Goal: Communication & Community: Ask a question

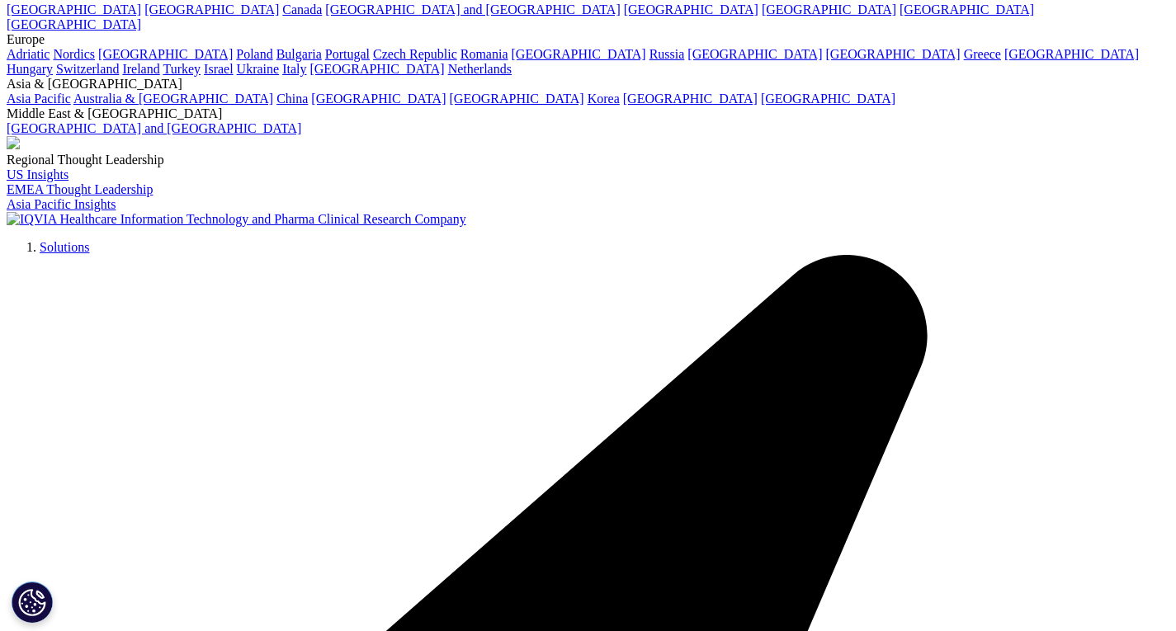
scroll to position [139, 0]
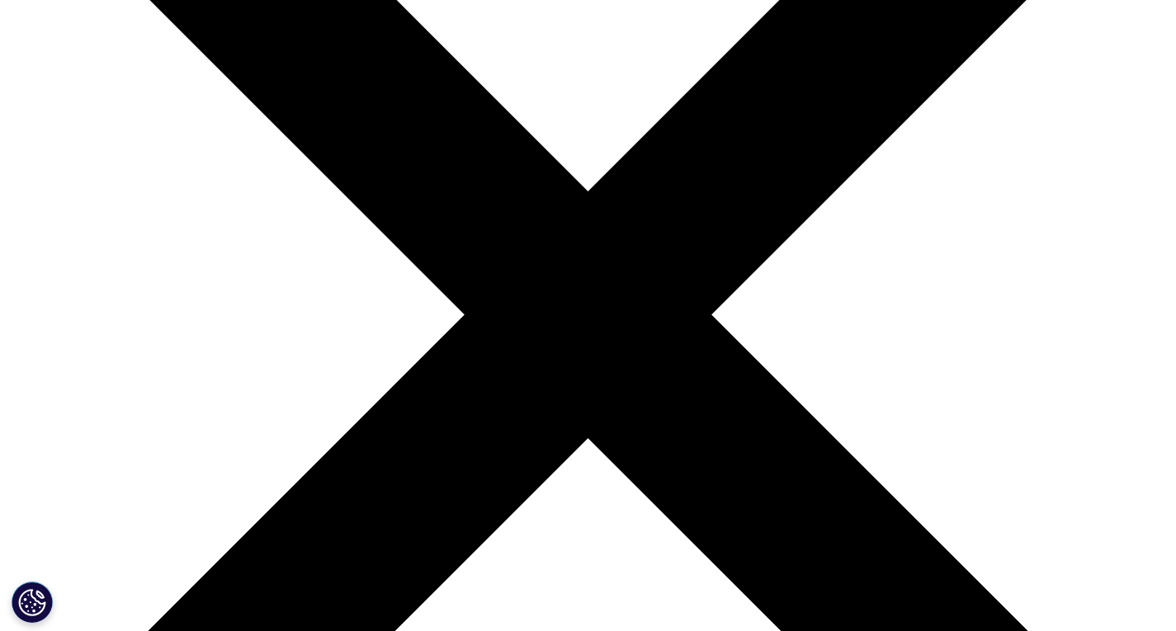
scroll to position [289, 0]
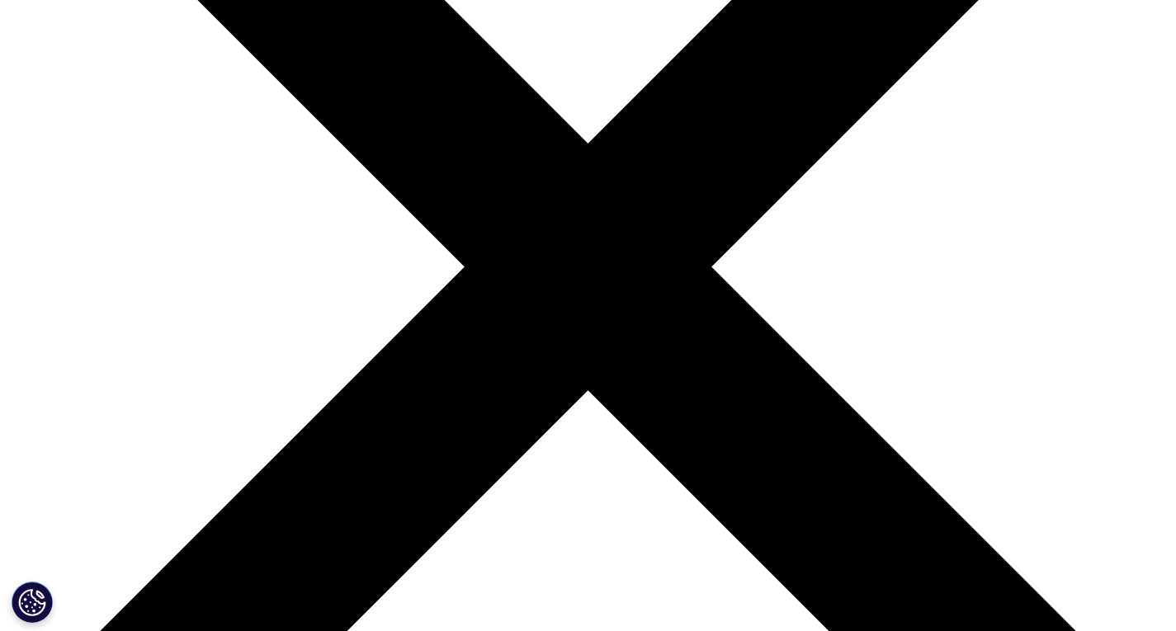
scroll to position [339, 0]
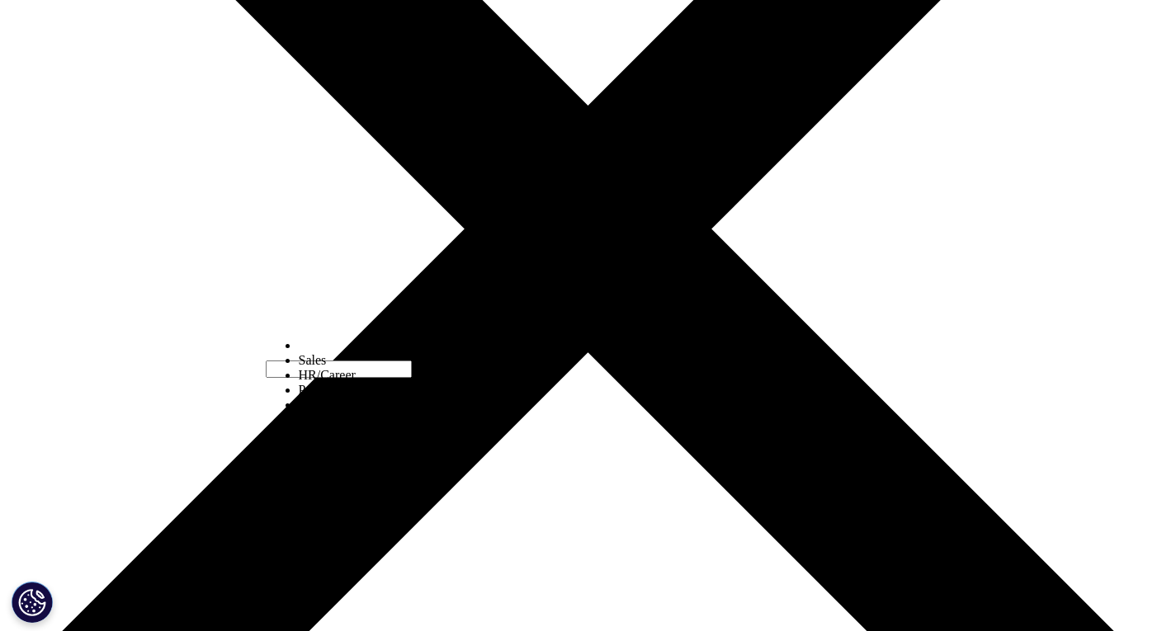
scroll to position [377, 0]
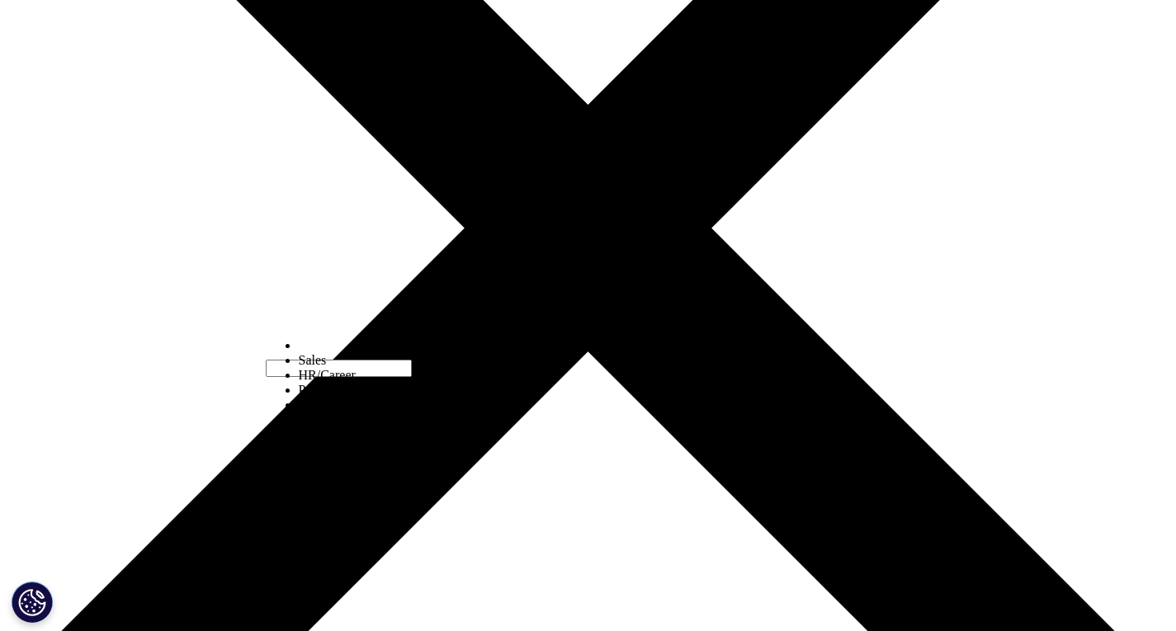
select select "Other"
type input "Luca"
type input "Costantino"
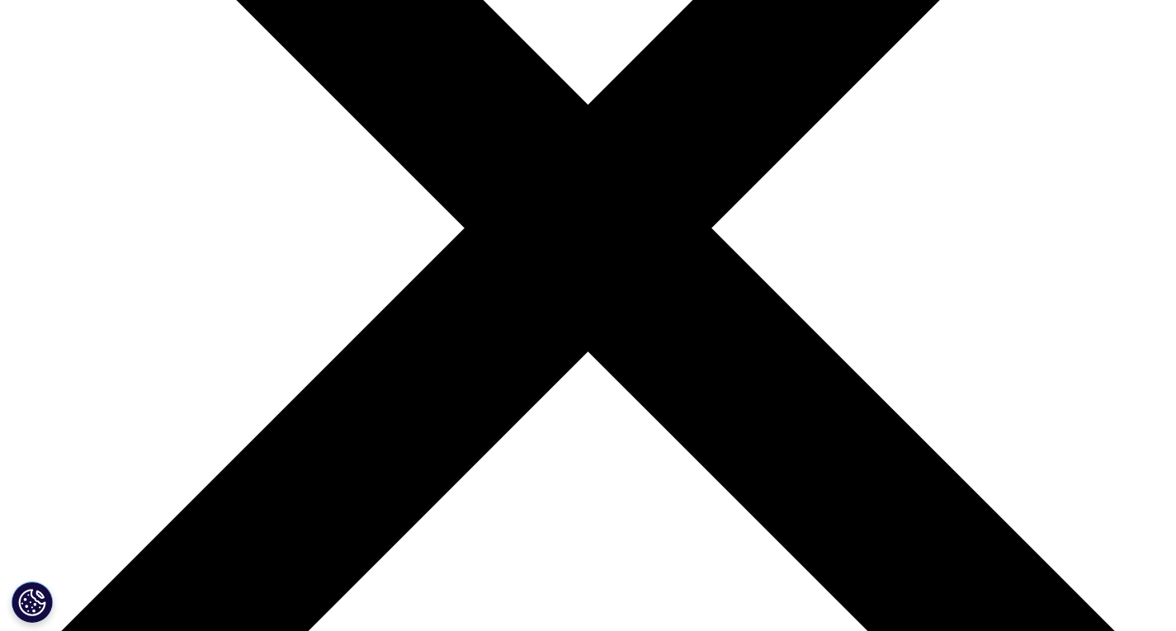
type input "Student"
type input "Politecnico di Bari"
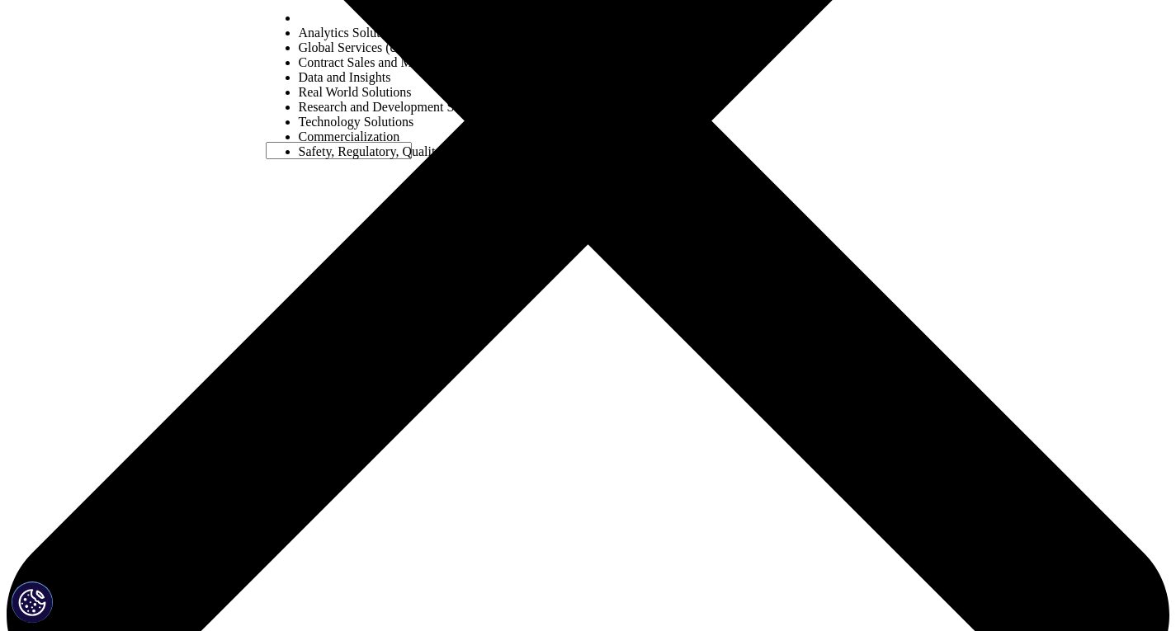
scroll to position [489, 0]
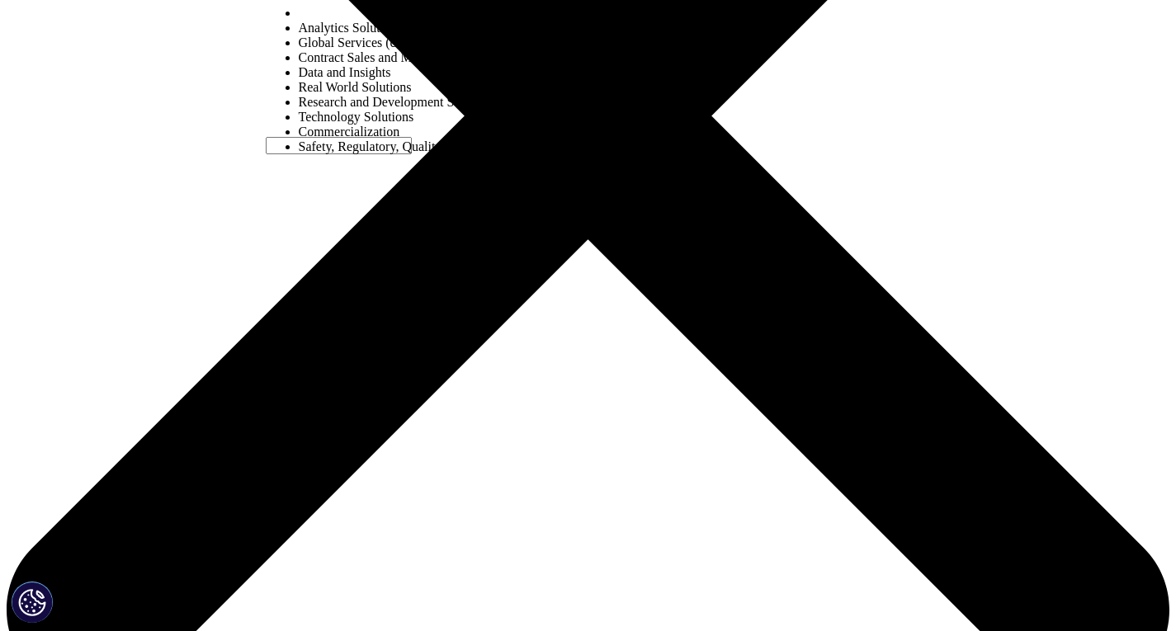
select select "Commercialization"
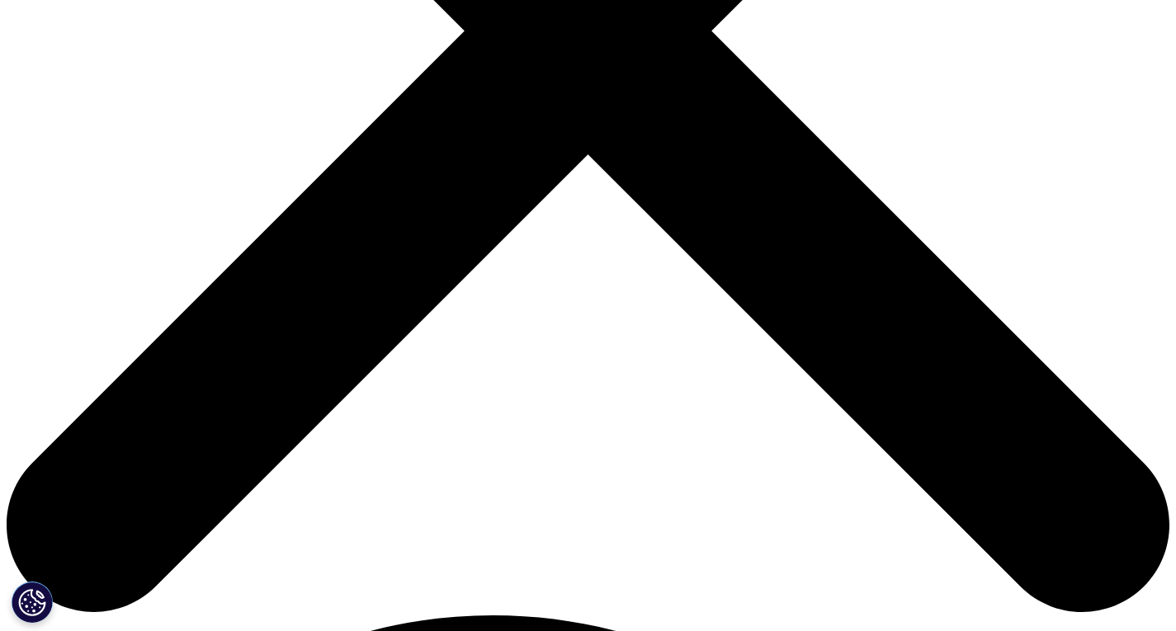
scroll to position [580, 0]
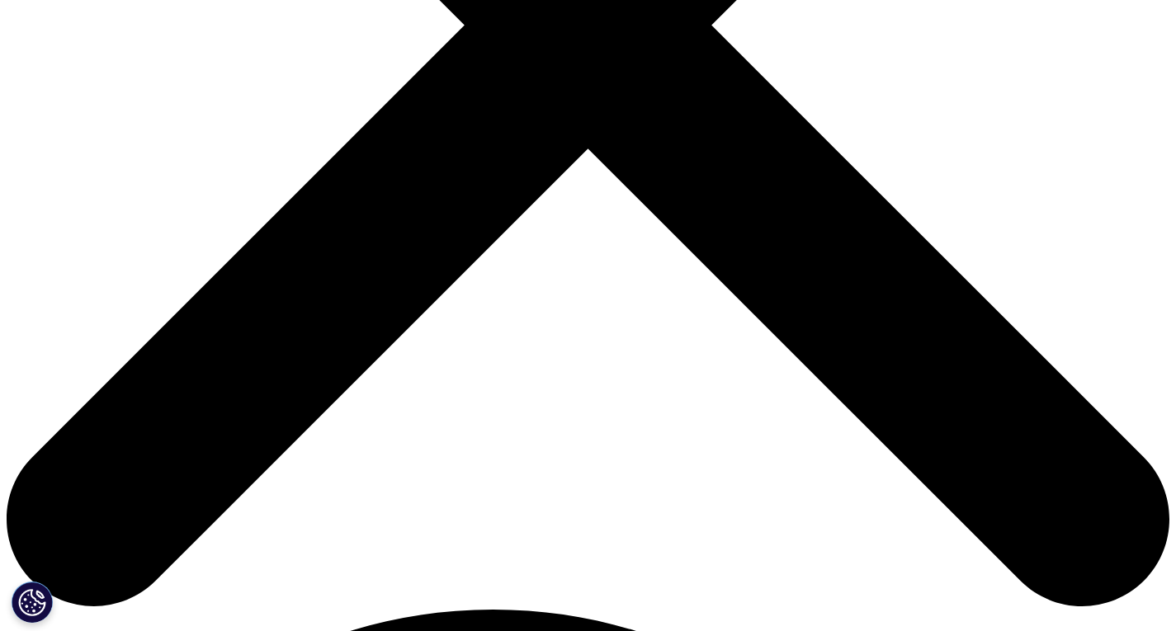
type input "l.costantino@studenti.poliba.it"
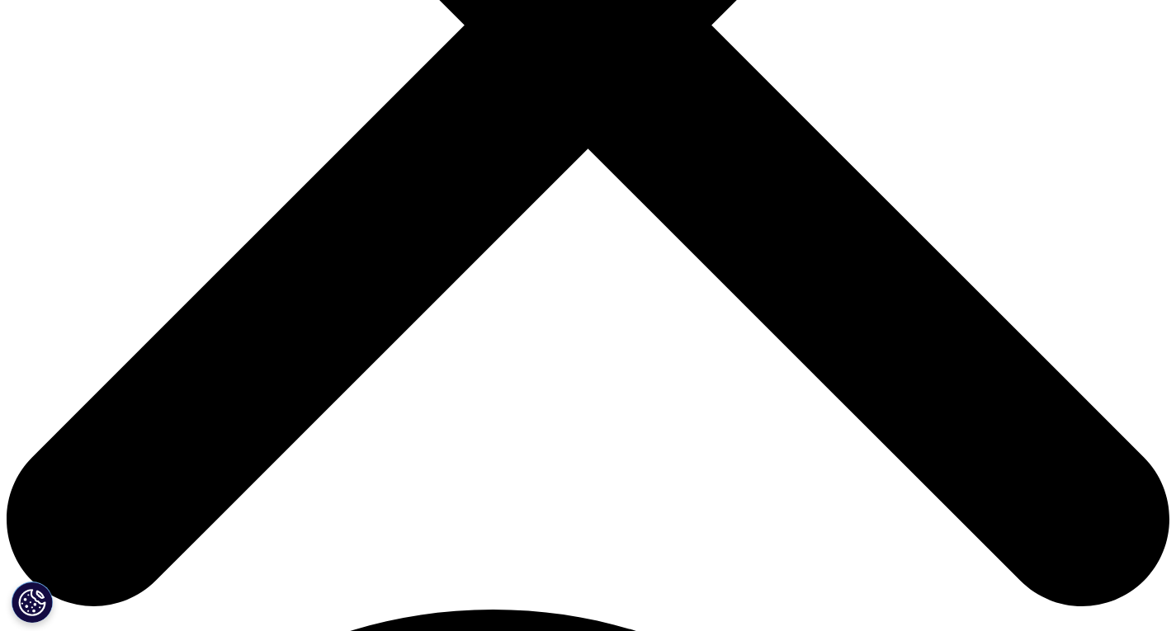
select select "Italy"
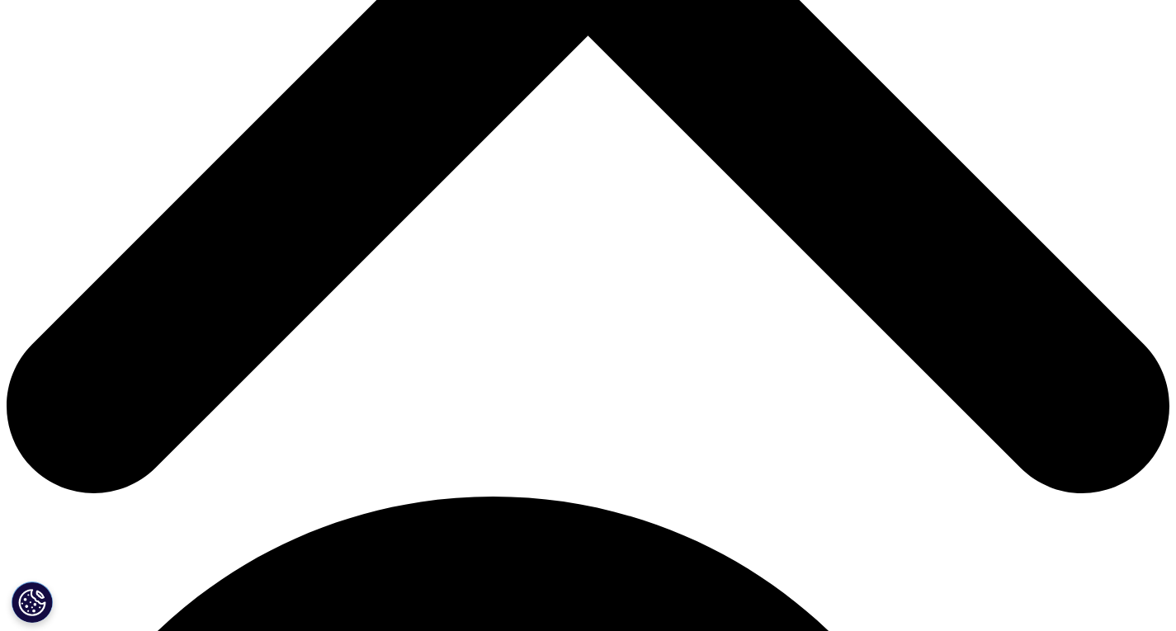
scroll to position [702, 0]
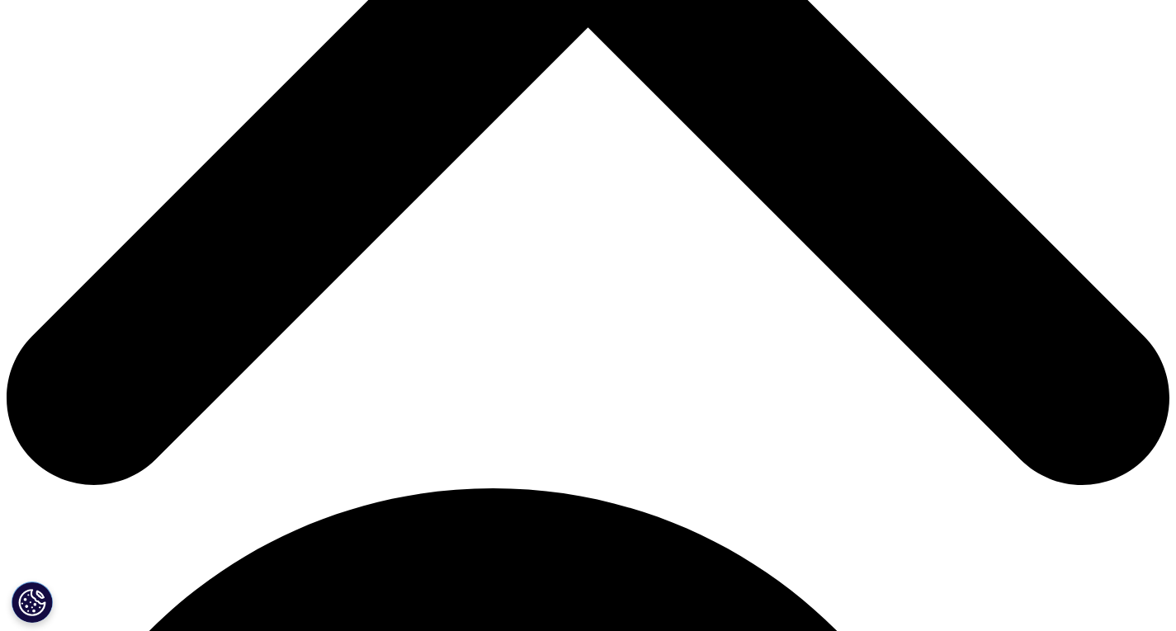
paste textarea "Dear [Name/Team], We are currently conducting an initiative aimed at exploring …"
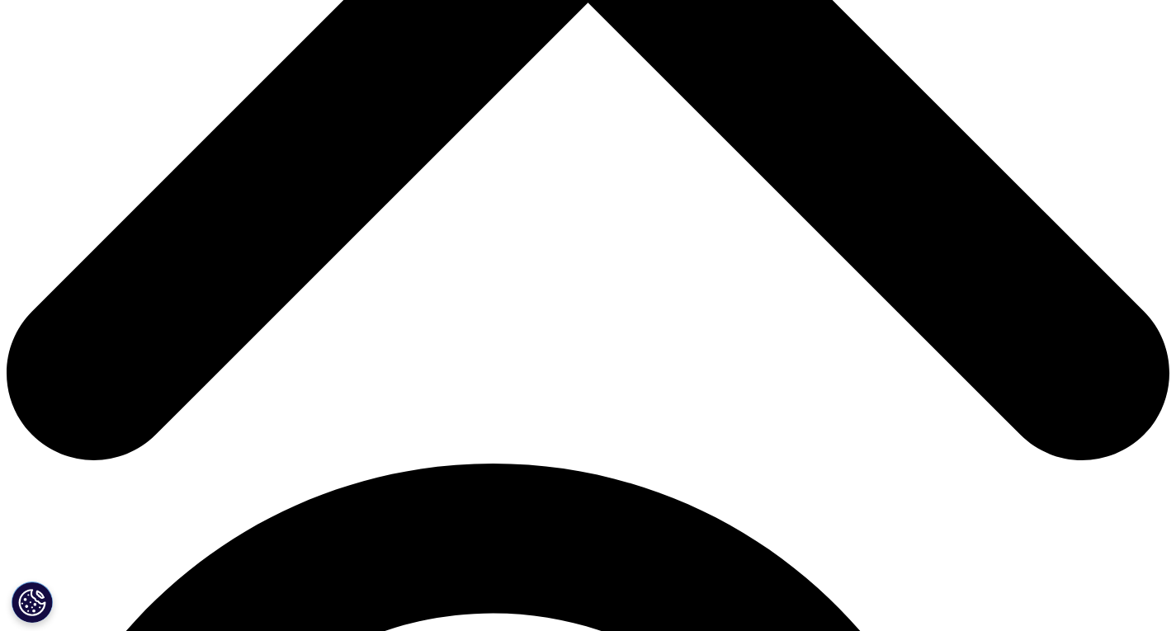
scroll to position [725, 0]
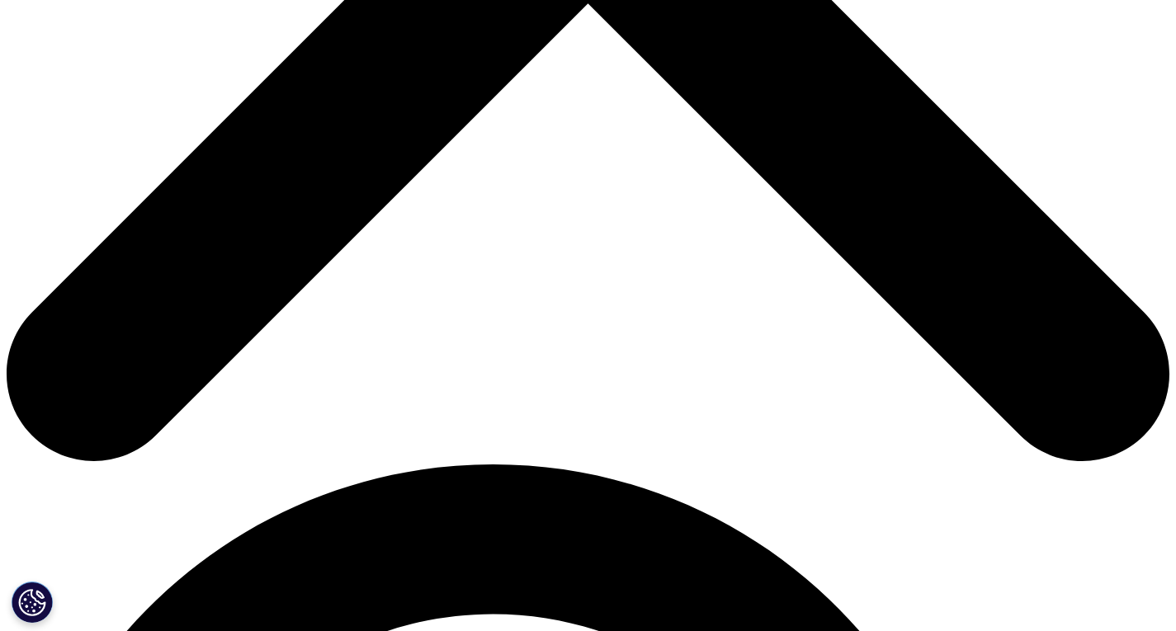
drag, startPoint x: 411, startPoint y: 360, endPoint x: 332, endPoint y: 360, distance: 79.2
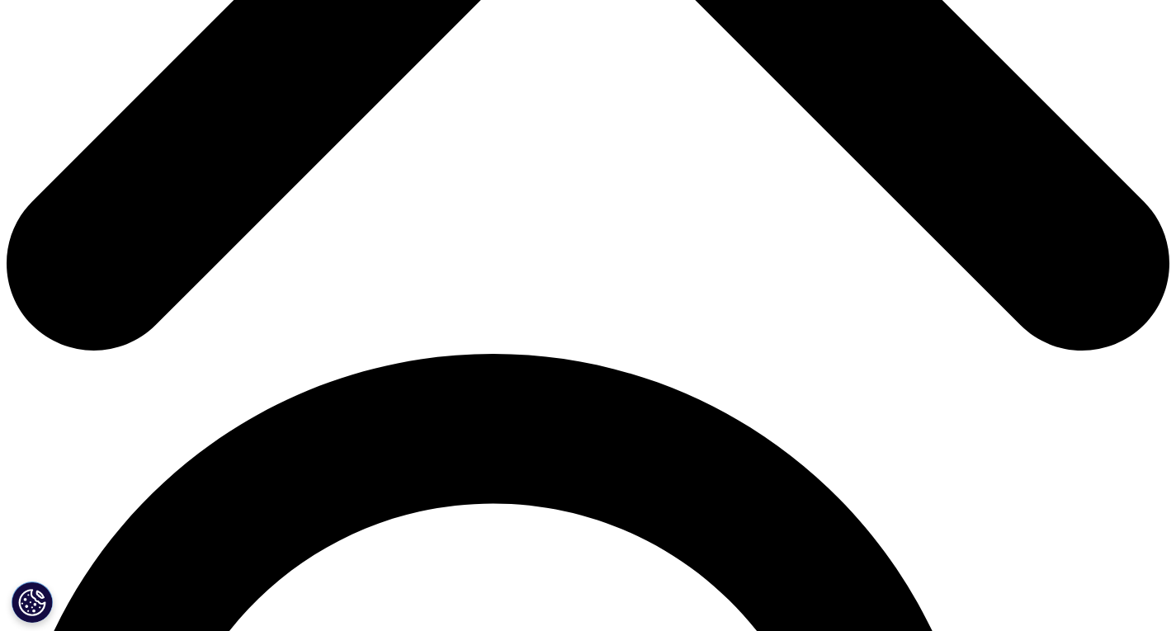
scroll to position [840, 0]
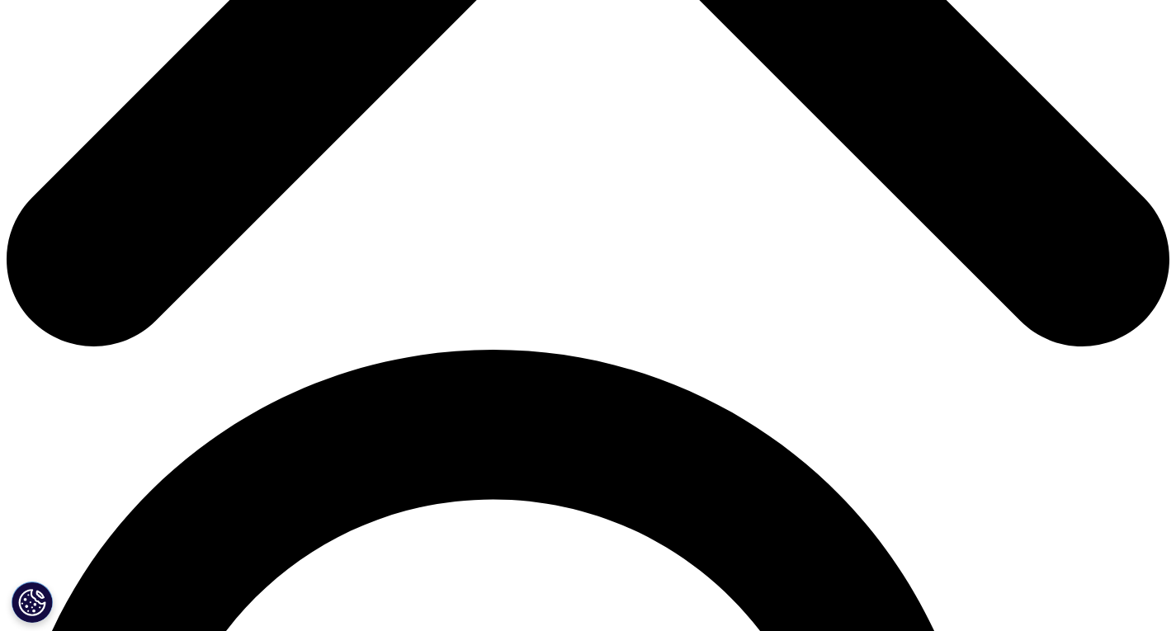
type textarea "Dear IQVIA, We are currently conducting an initiative aimed at exploring opport…"
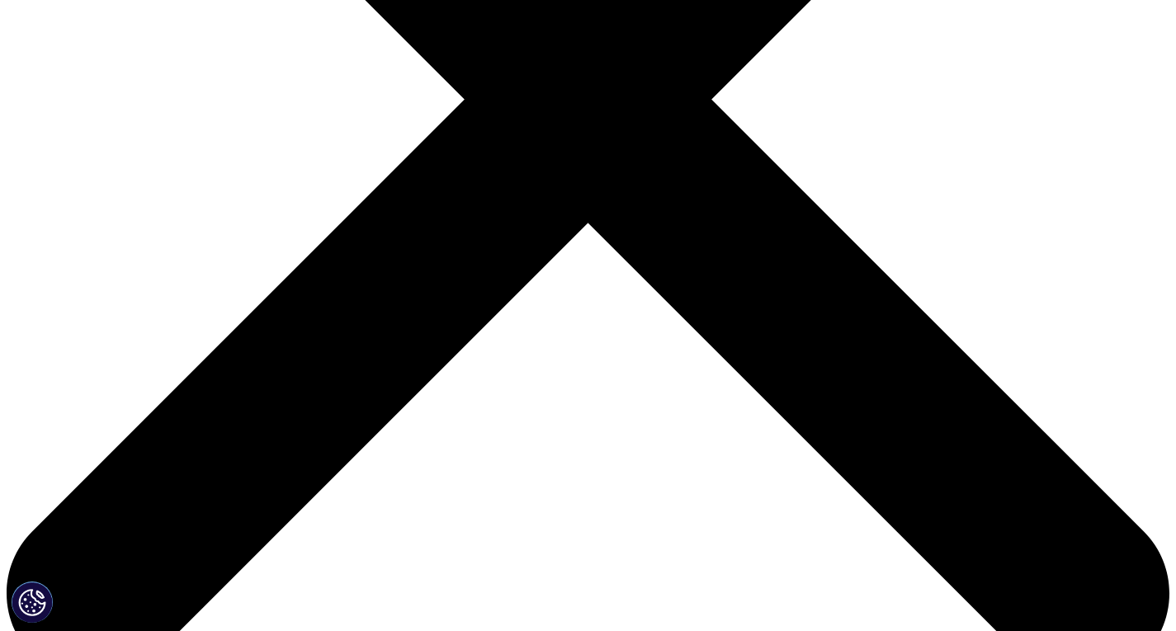
scroll to position [418, 0]
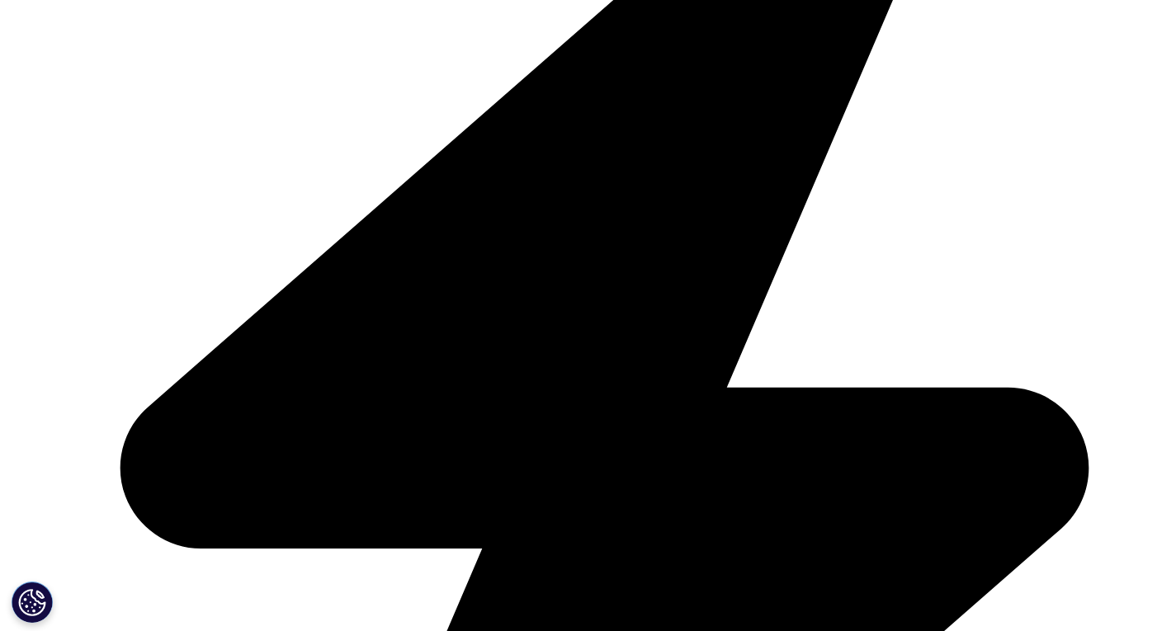
scroll to position [4080, 0]
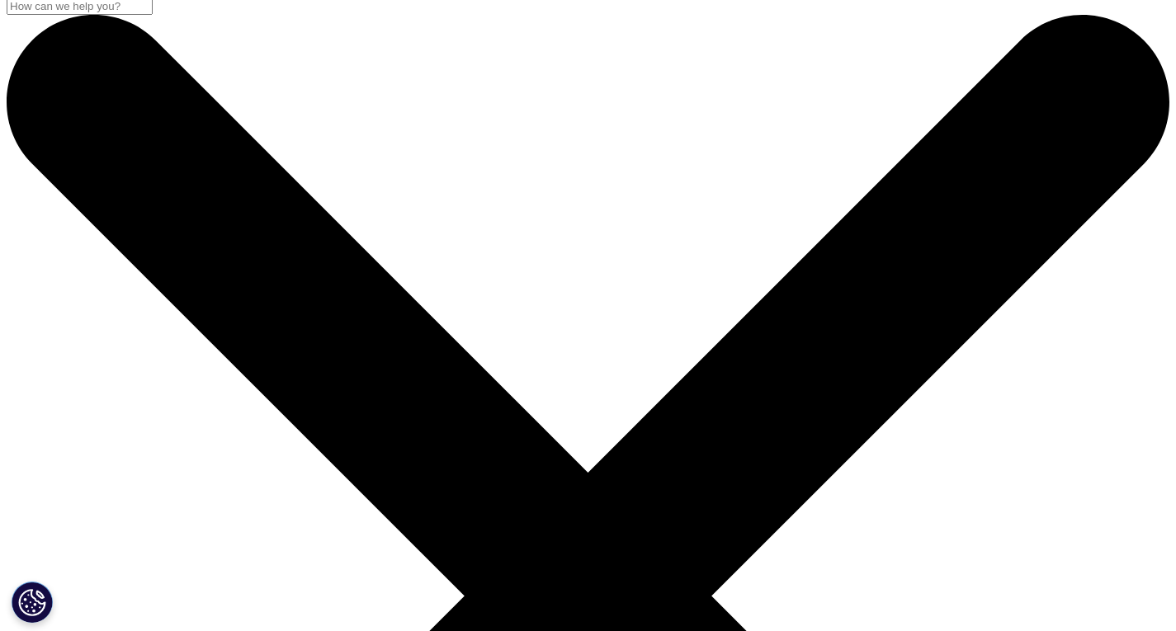
scroll to position [10, 0]
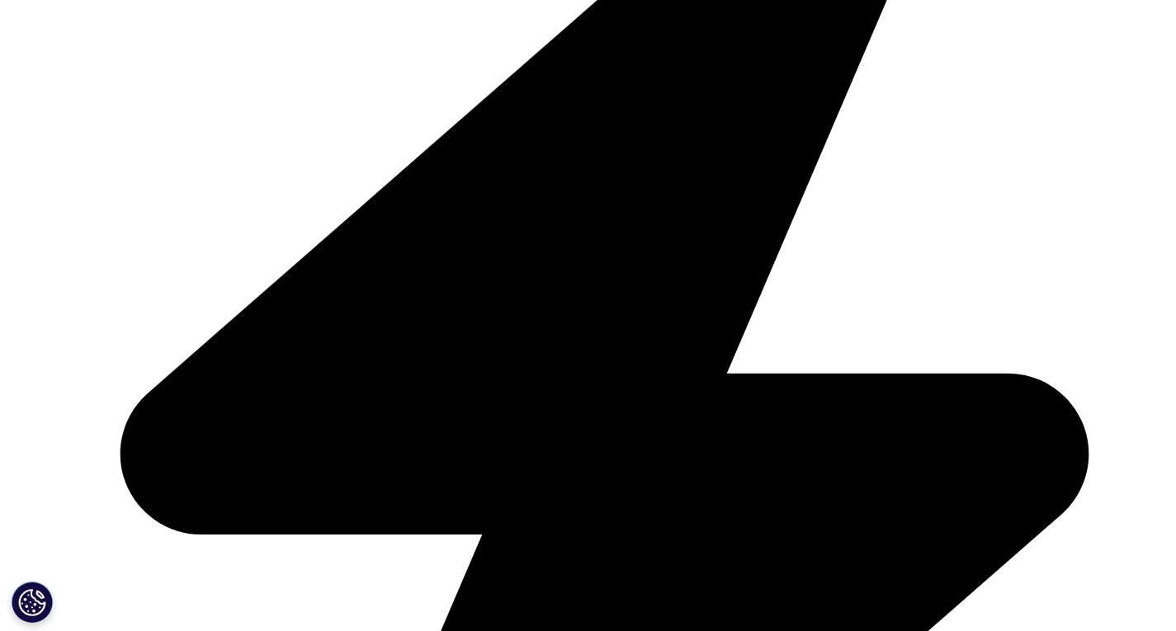
scroll to position [4080, 0]
